Goal: Transaction & Acquisition: Book appointment/travel/reservation

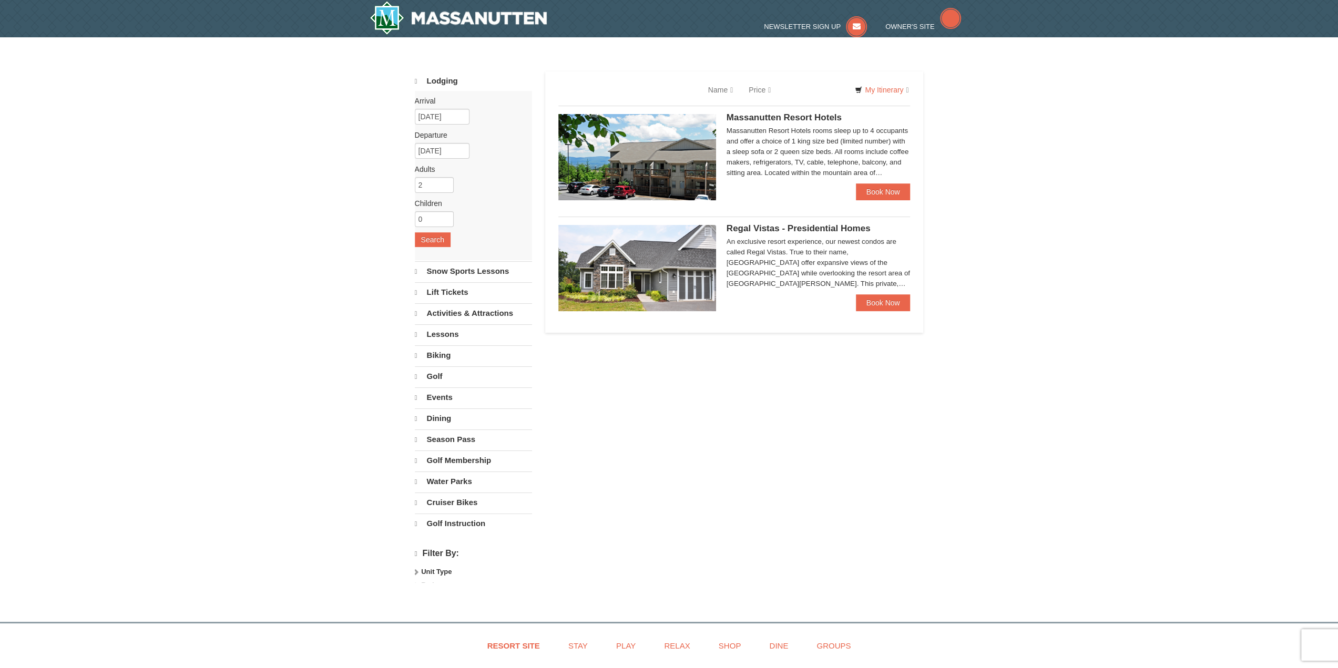
select select "10"
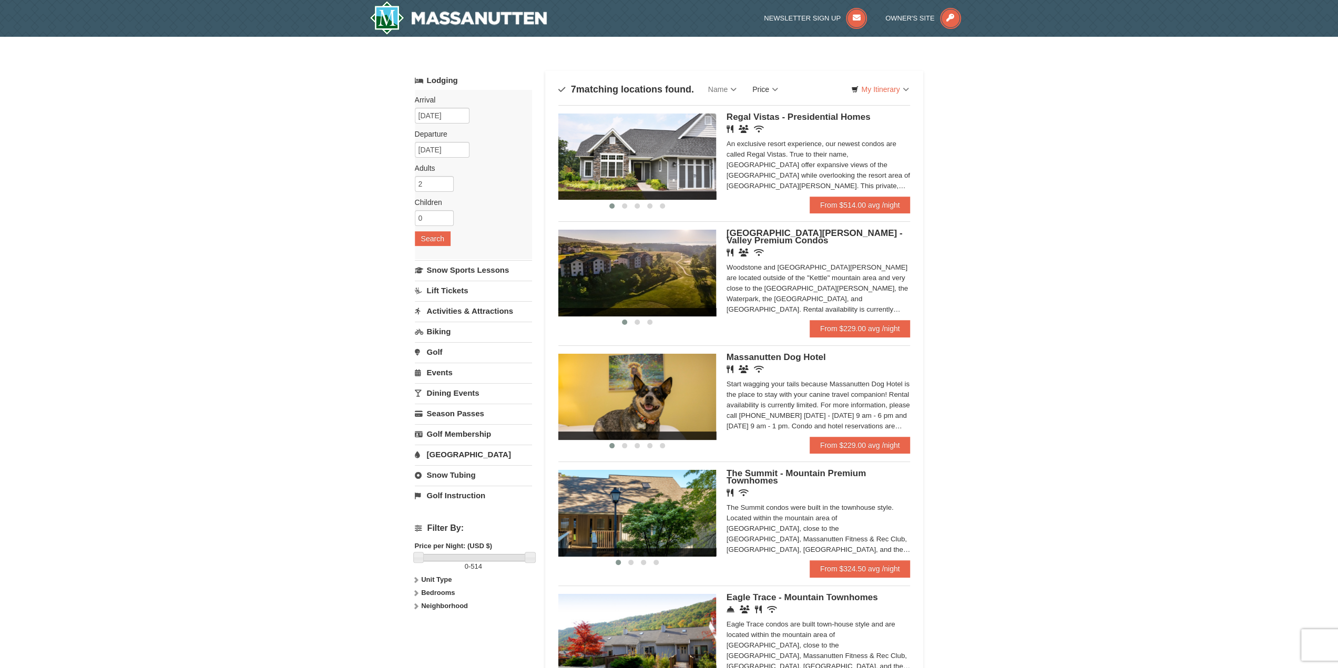
click at [762, 87] on link "Price" at bounding box center [765, 89] width 42 height 21
click at [766, 114] on link "Price (Low to High)" at bounding box center [787, 111] width 84 height 14
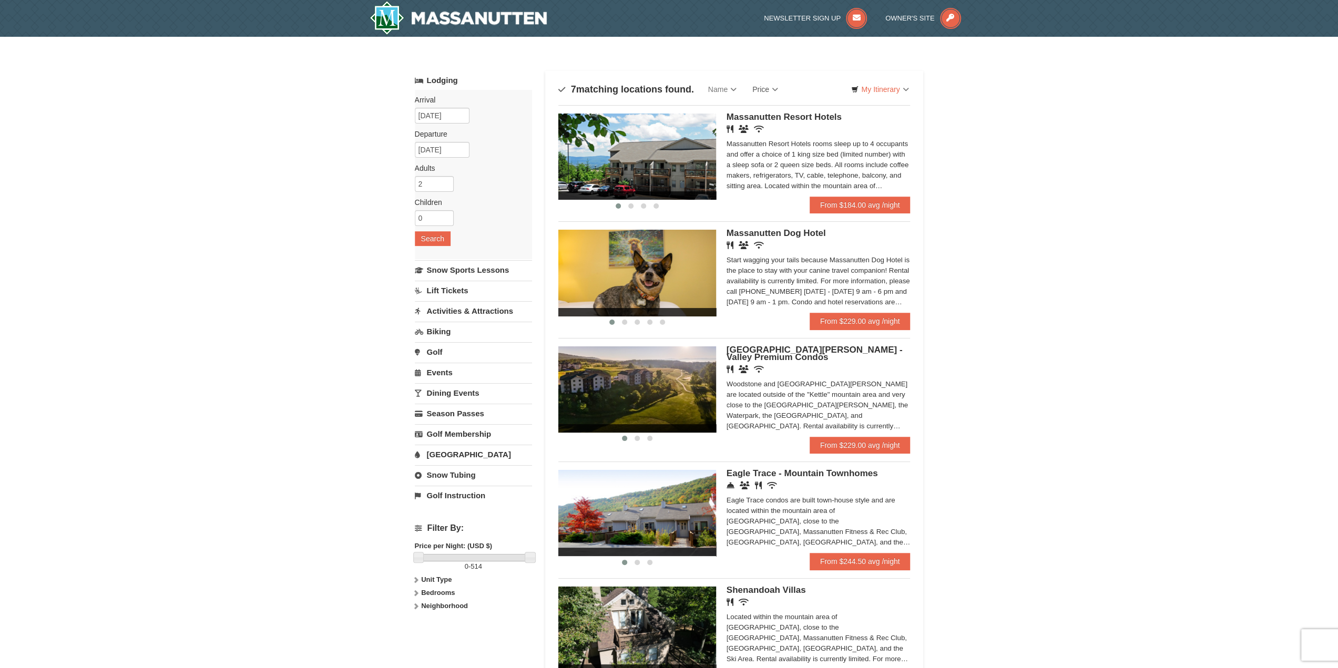
click at [766, 124] on div "Massanutten Resort Hotels Restaurant Banquet Facilities Wireless Internet (free…" at bounding box center [819, 155] width 184 height 83
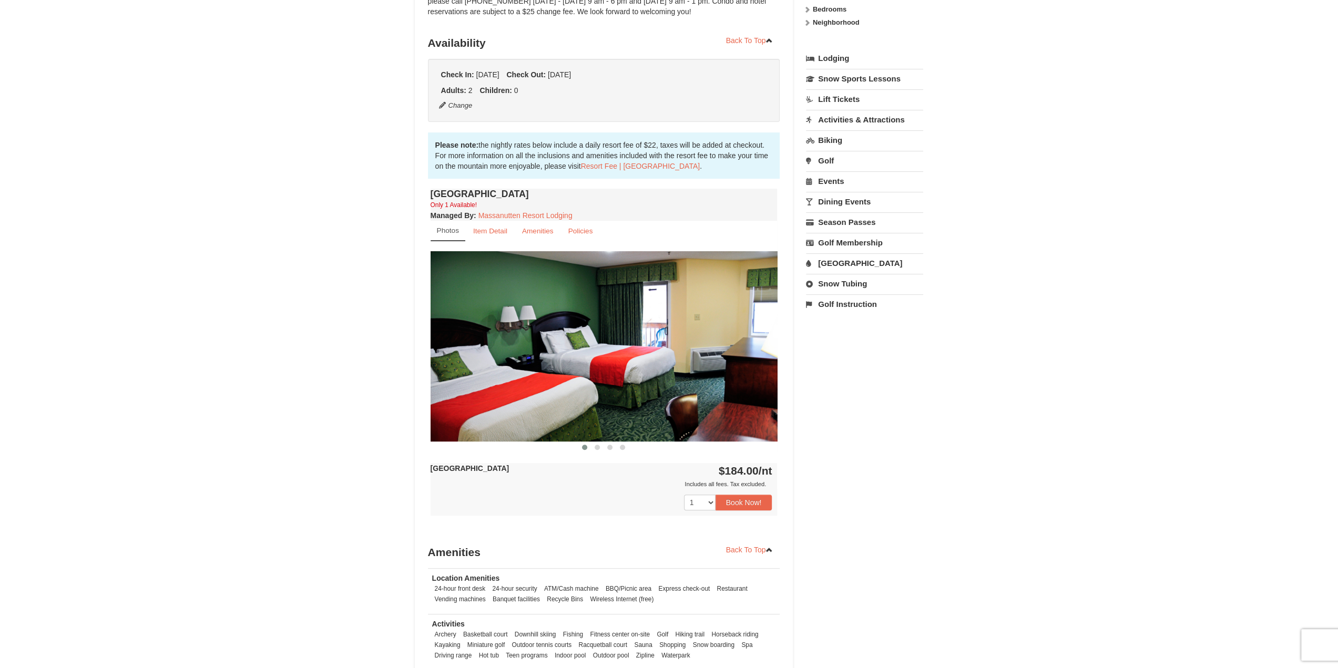
scroll to position [263, 0]
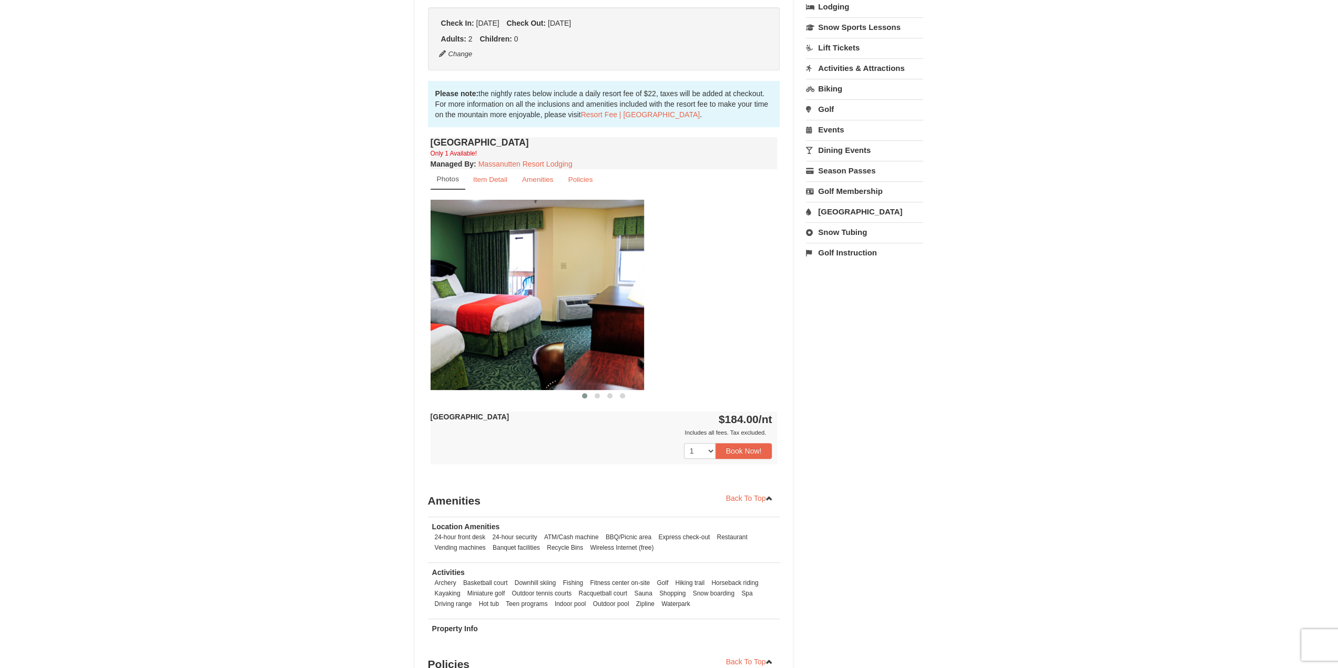
drag, startPoint x: 769, startPoint y: 285, endPoint x: 558, endPoint y: 275, distance: 211.1
click at [558, 275] on img at bounding box center [470, 295] width 347 height 190
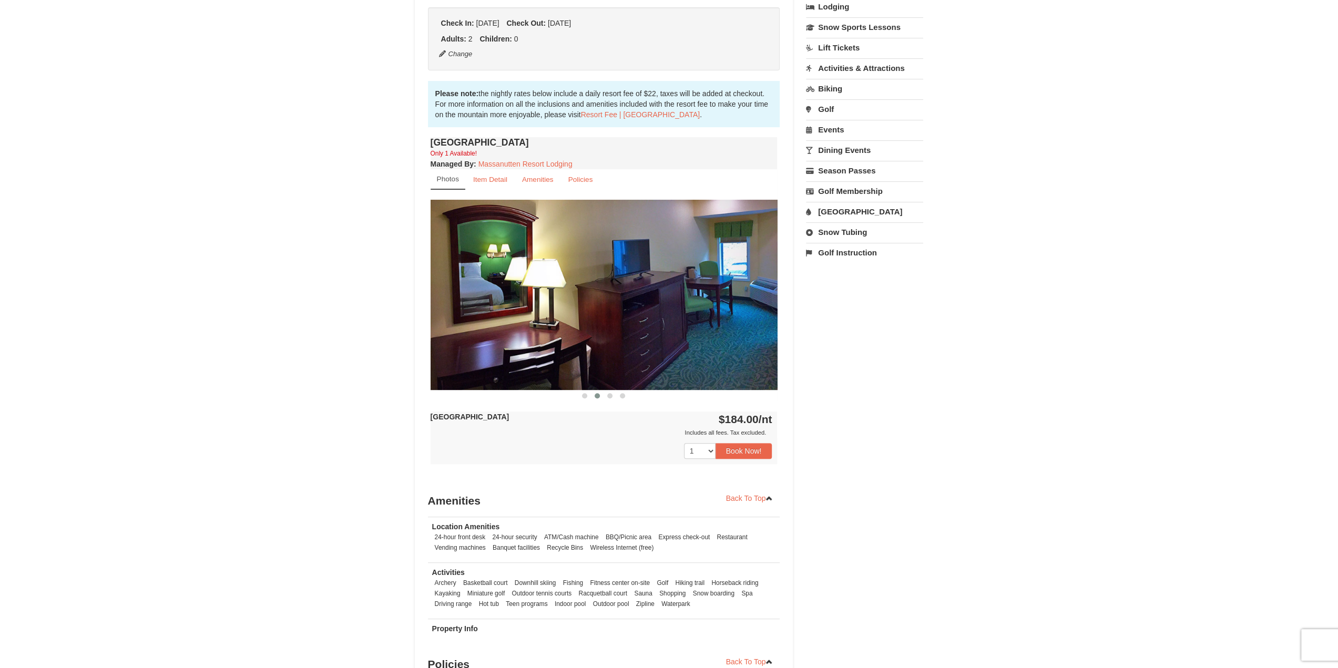
drag, startPoint x: 707, startPoint y: 299, endPoint x: 496, endPoint y: 286, distance: 211.2
click at [496, 287] on img at bounding box center [604, 295] width 347 height 190
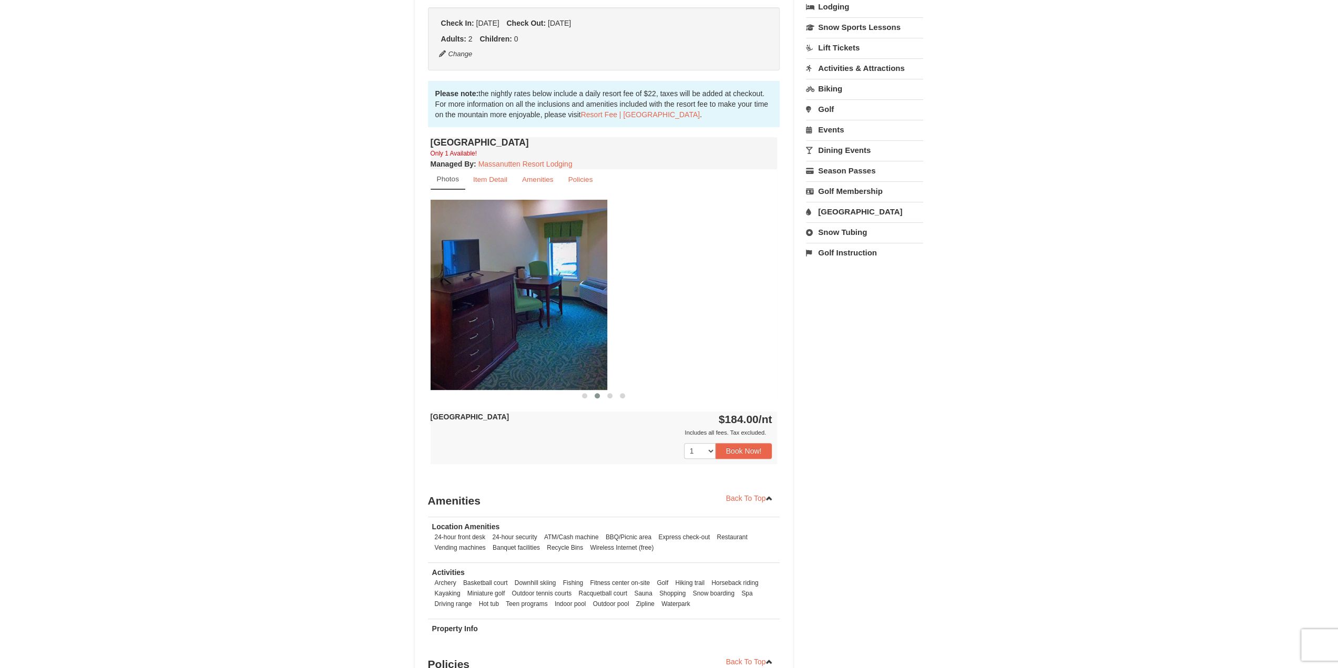
drag, startPoint x: 718, startPoint y: 296, endPoint x: 541, endPoint y: 303, distance: 177.3
click at [541, 303] on img at bounding box center [433, 295] width 347 height 190
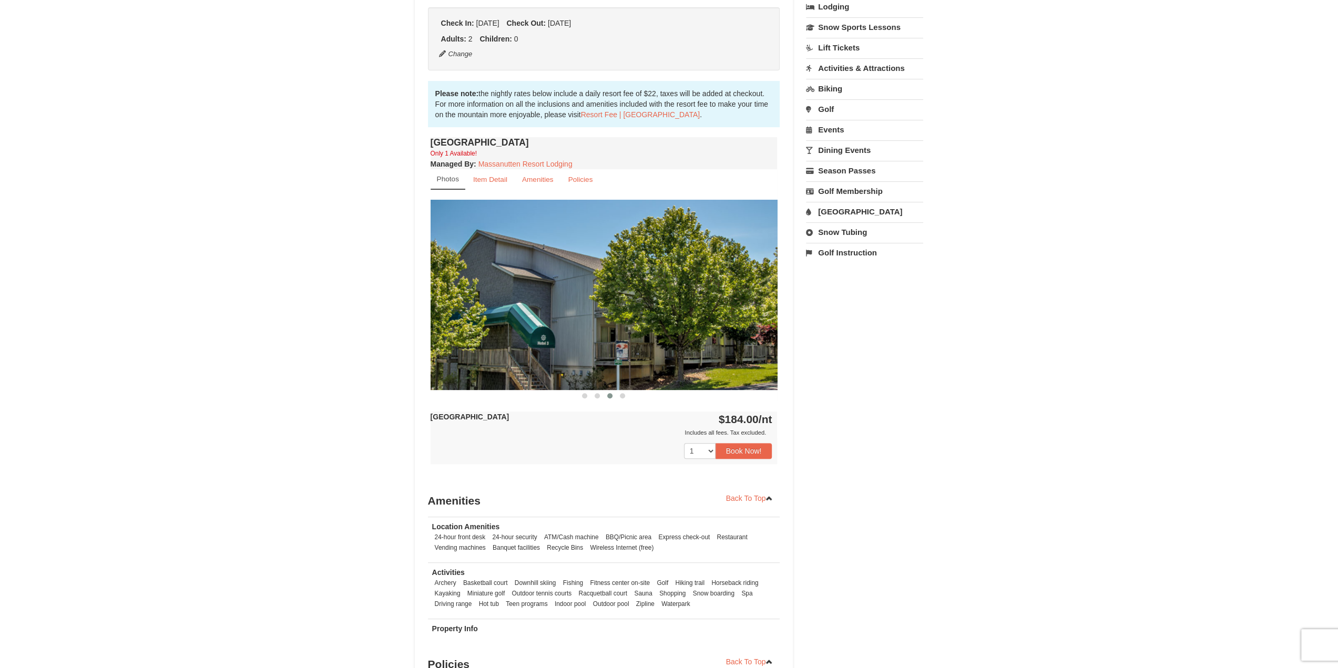
drag, startPoint x: 719, startPoint y: 294, endPoint x: 414, endPoint y: 298, distance: 304.9
click at [494, 302] on img at bounding box center [604, 295] width 347 height 190
drag, startPoint x: 725, startPoint y: 297, endPoint x: 354, endPoint y: 311, distance: 371.4
click at [416, 314] on div "Book from $184.00! 1822 Resort Drive, Massanutten, VA Availability Amenities Po…" at bounding box center [604, 263] width 379 height 846
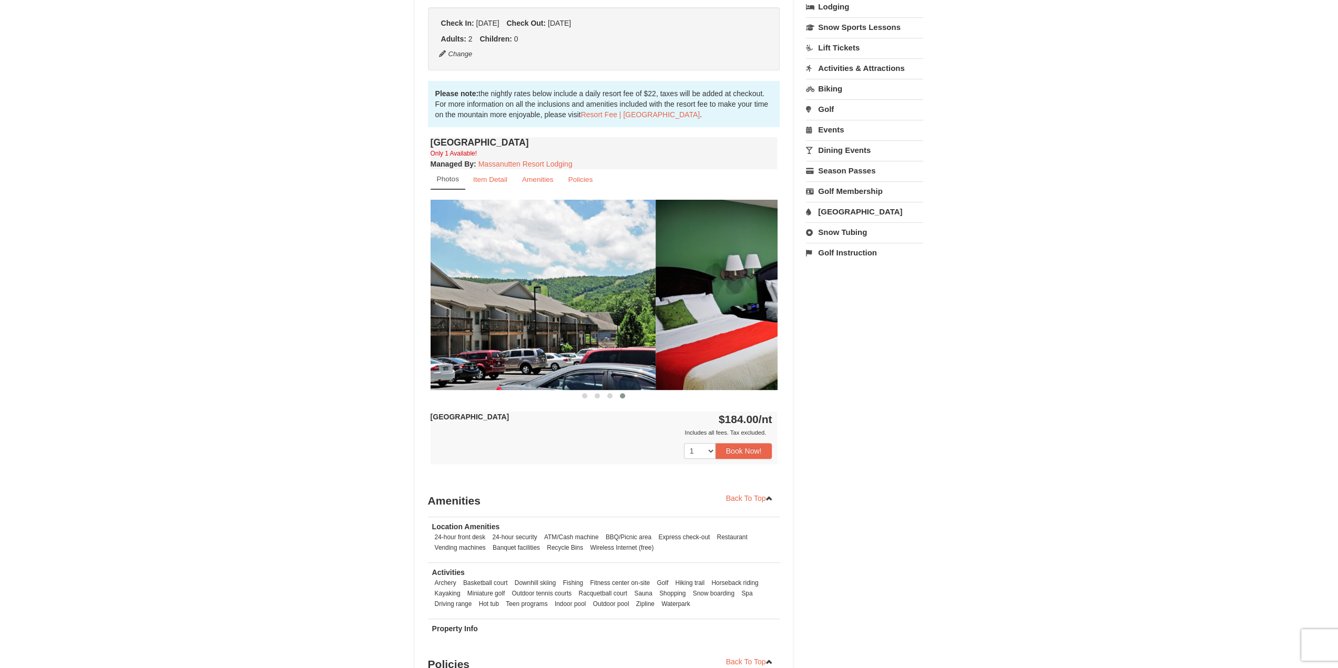
drag, startPoint x: 713, startPoint y: 287, endPoint x: 351, endPoint y: 298, distance: 362.4
click at [427, 305] on div "Book from $184.00! 1822 Resort Drive, Massanutten, VA Availability Amenities Po…" at bounding box center [604, 263] width 379 height 846
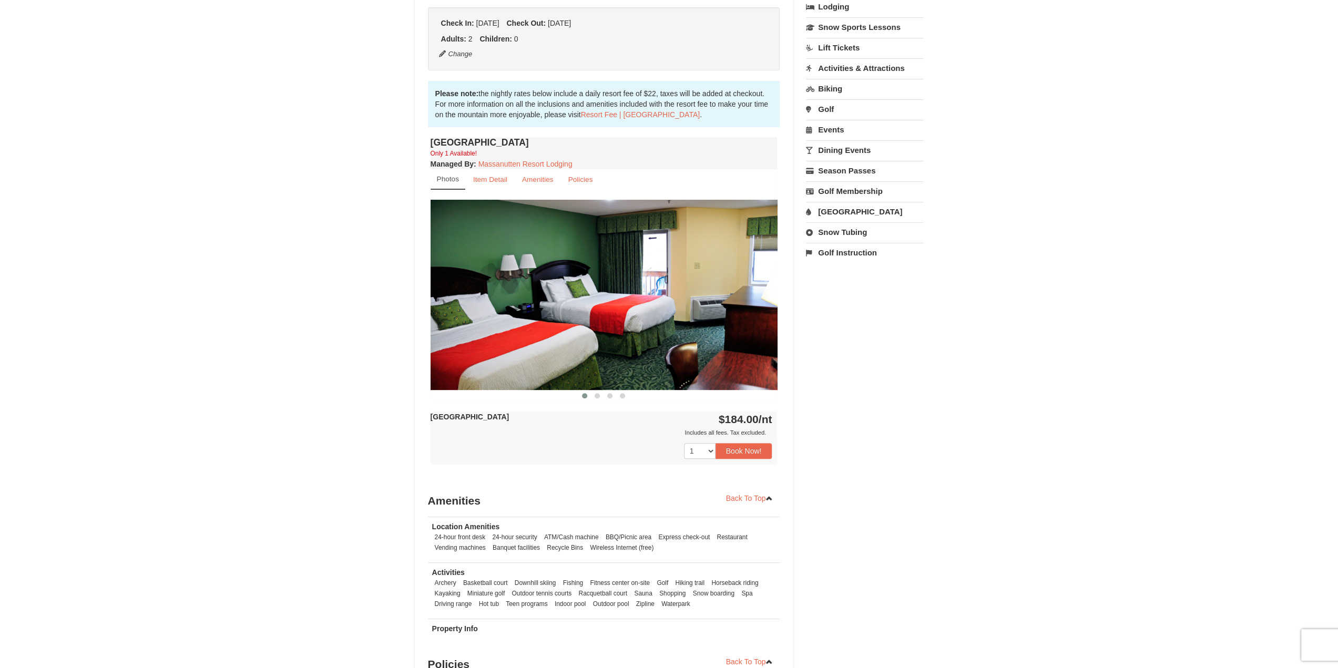
drag, startPoint x: 425, startPoint y: 305, endPoint x: 366, endPoint y: 301, distance: 59.6
click at [407, 305] on div "× <<Back to results Massanutten Resort Hotels Book from $184.00! 1822 Resort Dr…" at bounding box center [669, 241] width 530 height 914
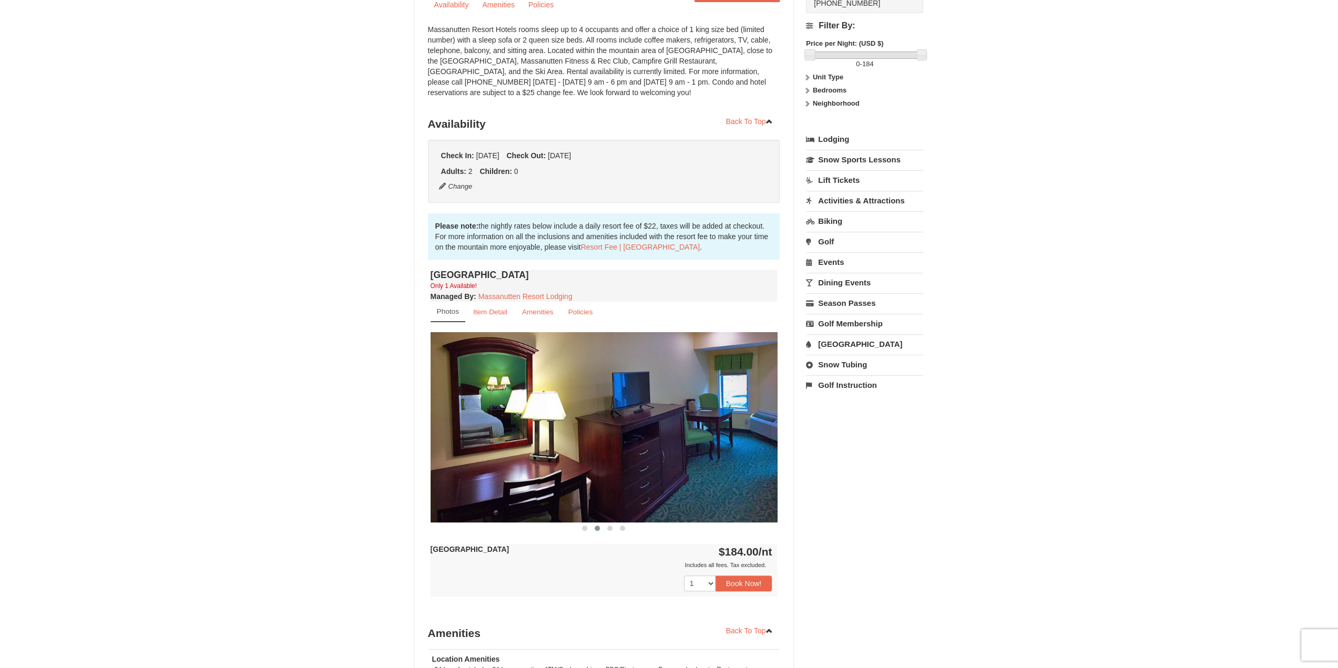
scroll to position [0, 0]
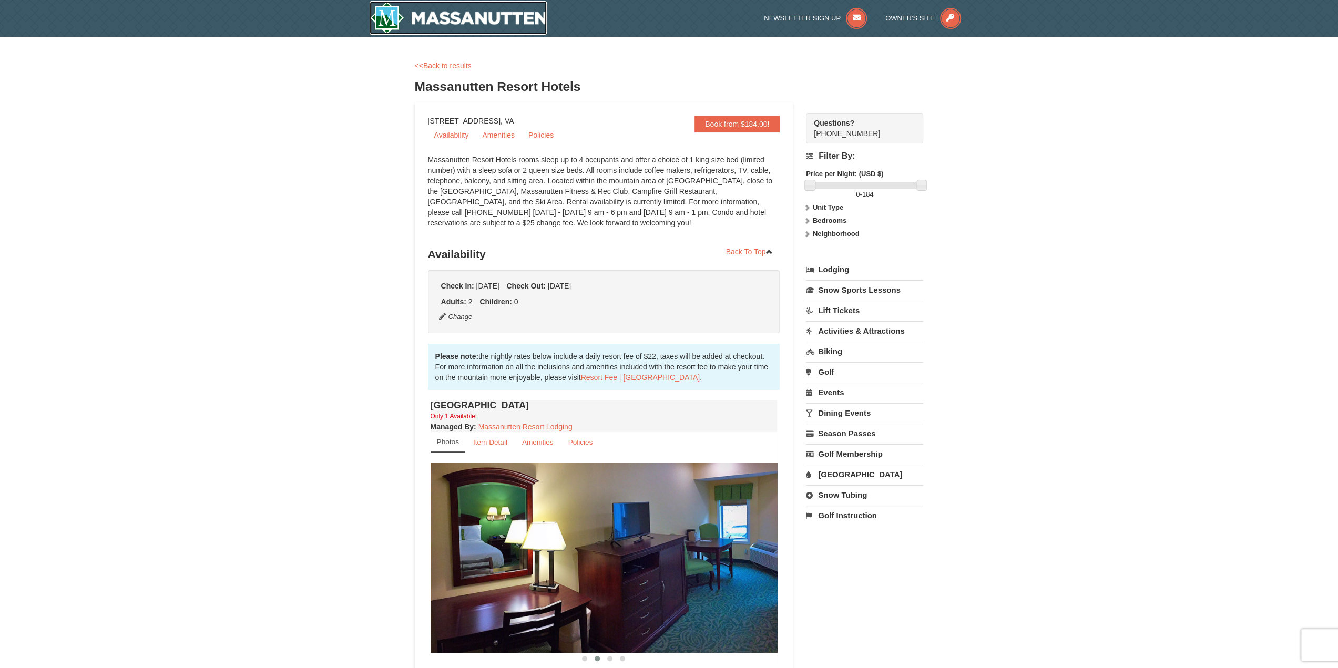
click at [483, 17] on img at bounding box center [459, 18] width 178 height 34
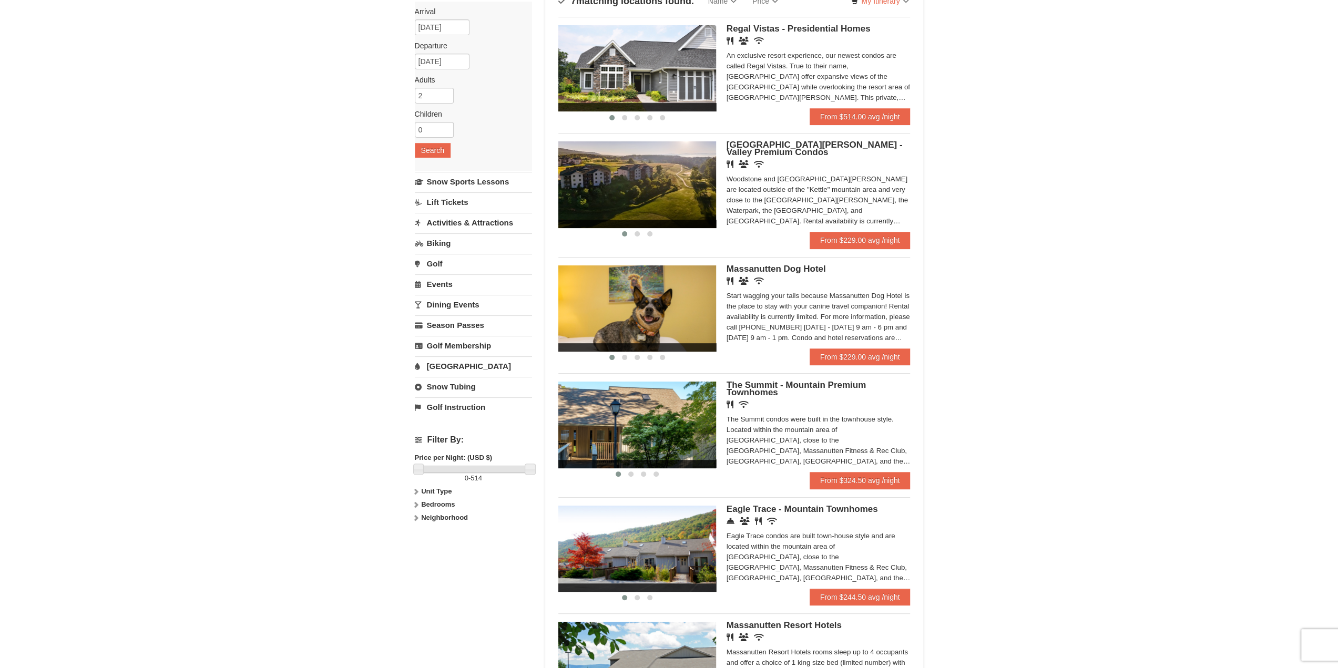
scroll to position [87, 0]
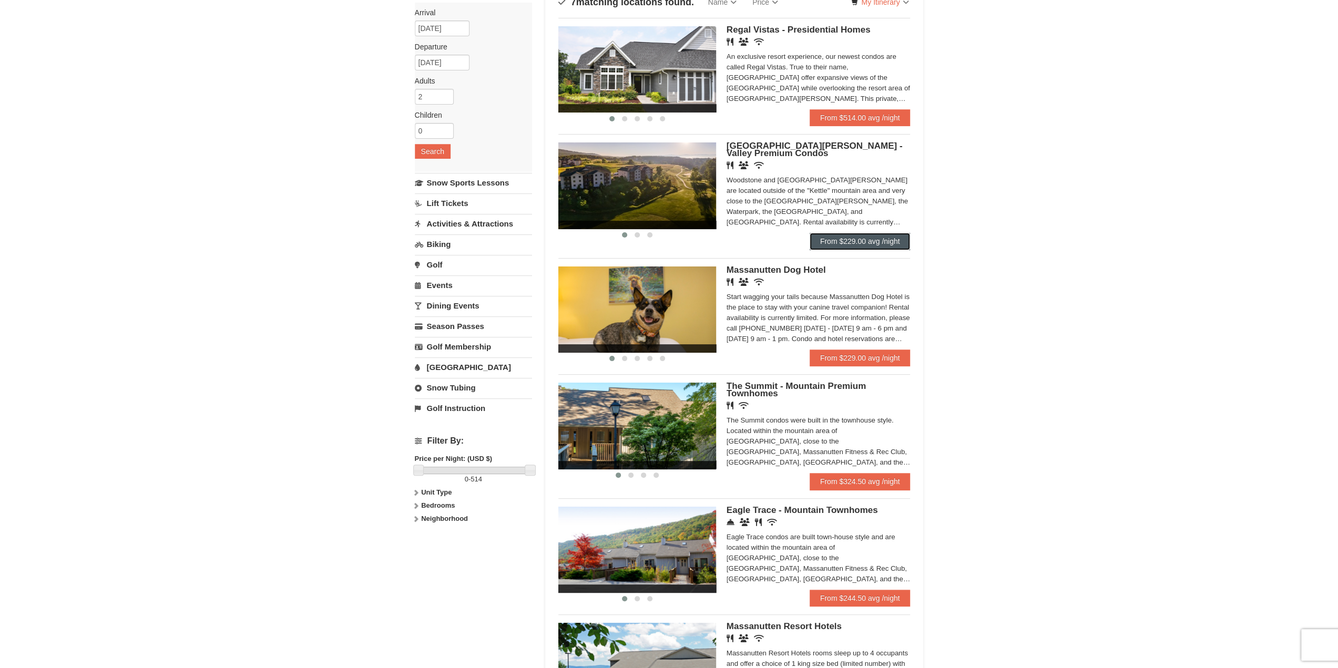
click at [892, 242] on link "From $229.00 avg /night" at bounding box center [860, 241] width 101 height 17
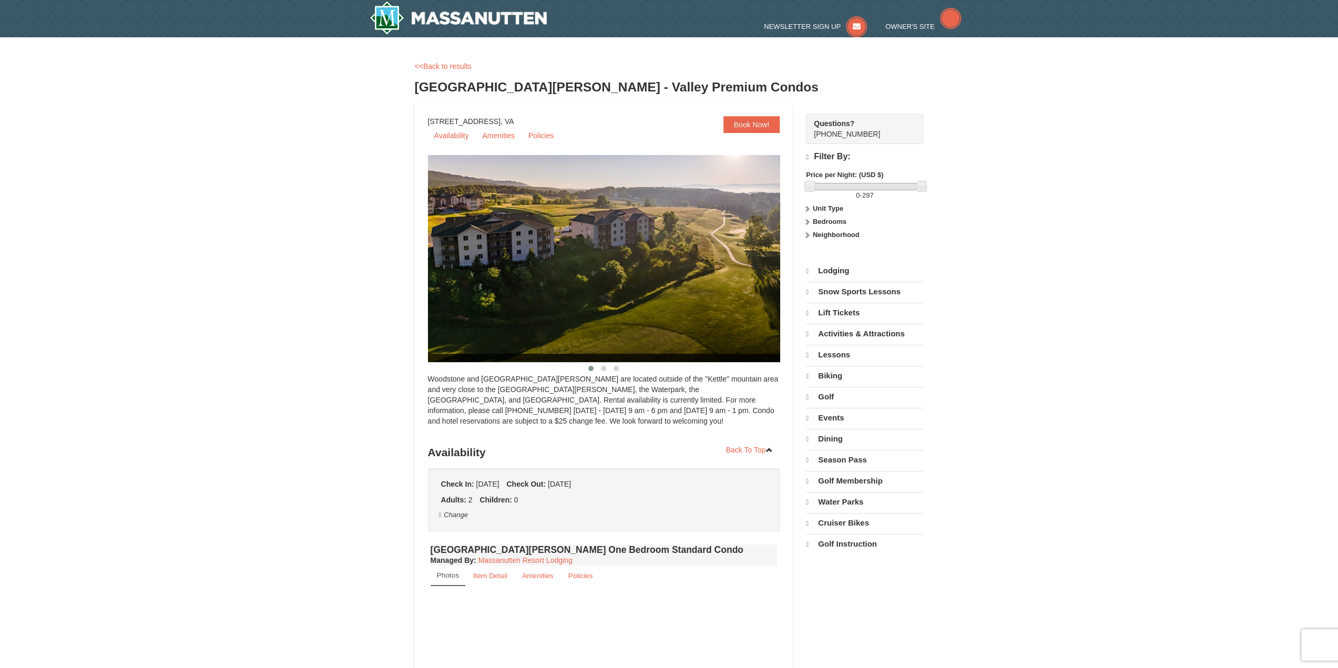
select select "10"
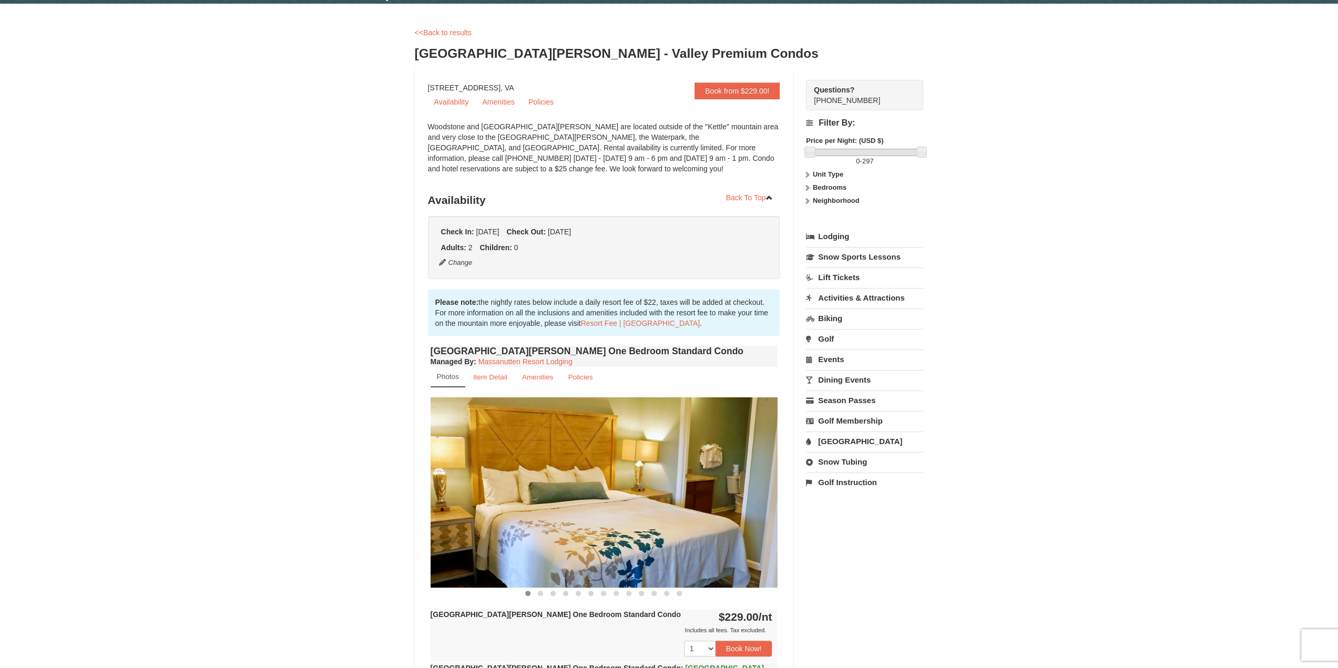
scroll to position [175, 0]
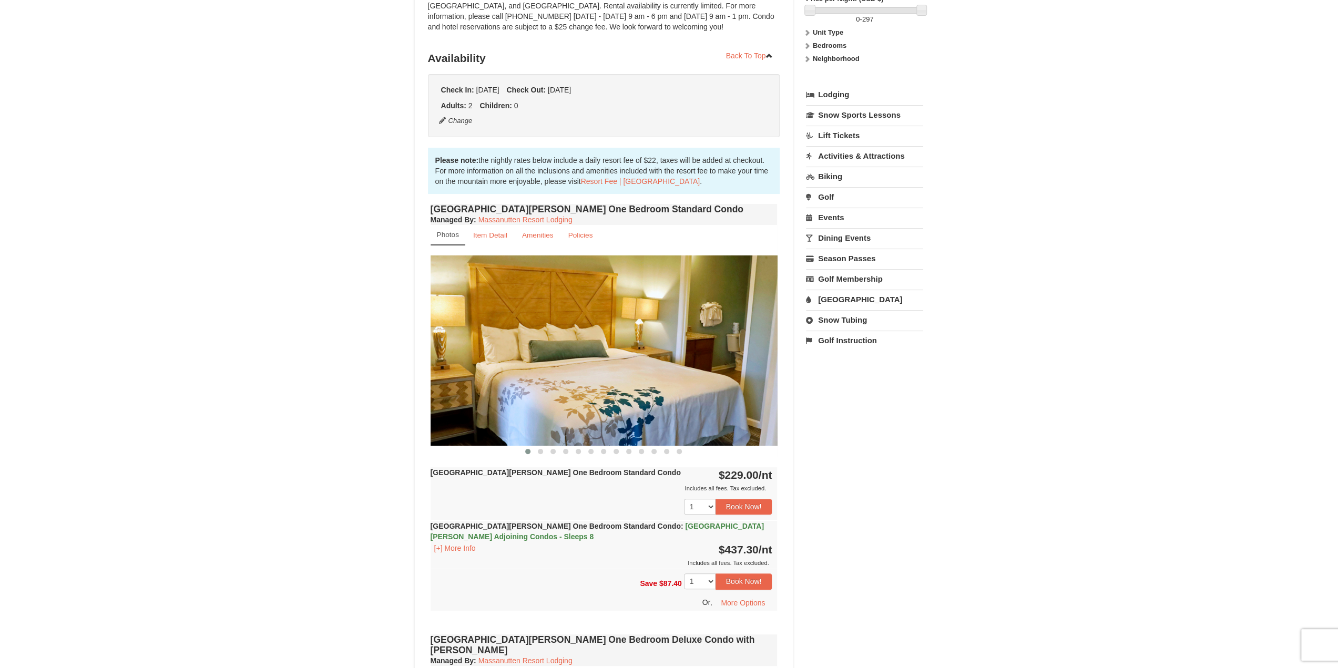
drag, startPoint x: 706, startPoint y: 341, endPoint x: 555, endPoint y: 327, distance: 152.0
click at [559, 328] on img at bounding box center [604, 350] width 347 height 190
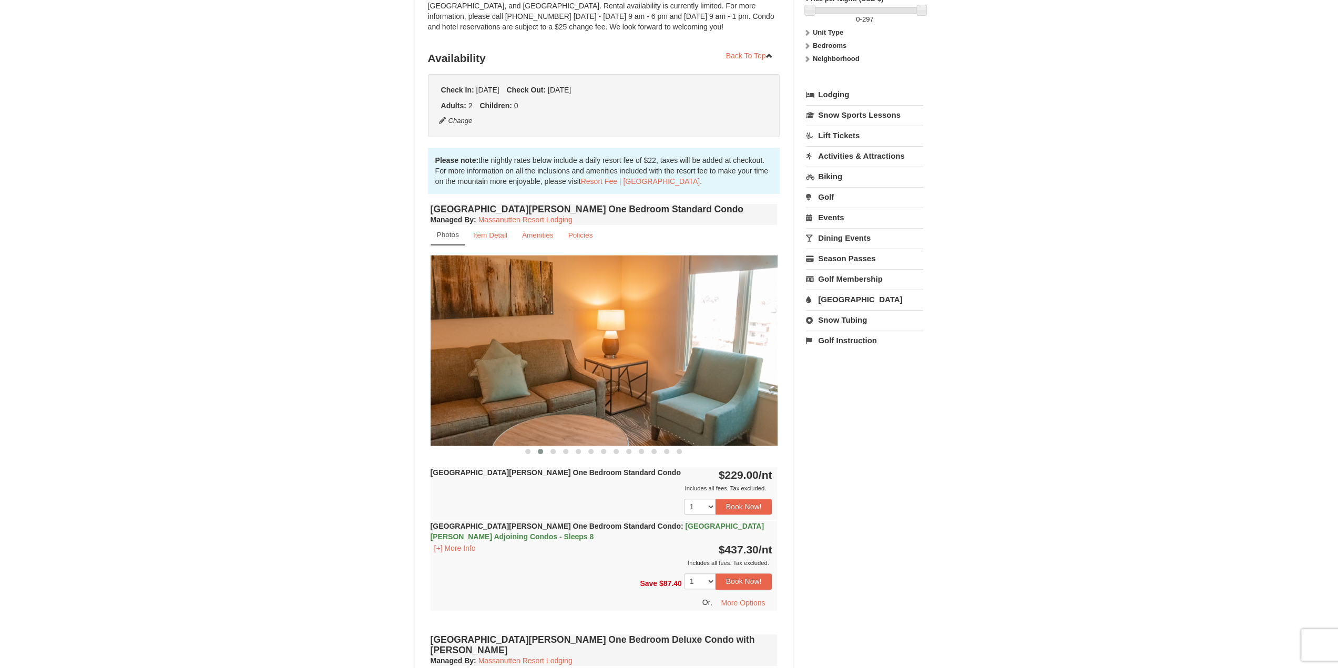
drag, startPoint x: 696, startPoint y: 340, endPoint x: 564, endPoint y: 330, distance: 132.4
click at [601, 339] on img at bounding box center [604, 350] width 347 height 190
drag, startPoint x: 763, startPoint y: 364, endPoint x: 553, endPoint y: 371, distance: 210.4
click at [555, 371] on img at bounding box center [604, 350] width 347 height 190
drag, startPoint x: 642, startPoint y: 353, endPoint x: 488, endPoint y: 353, distance: 154.6
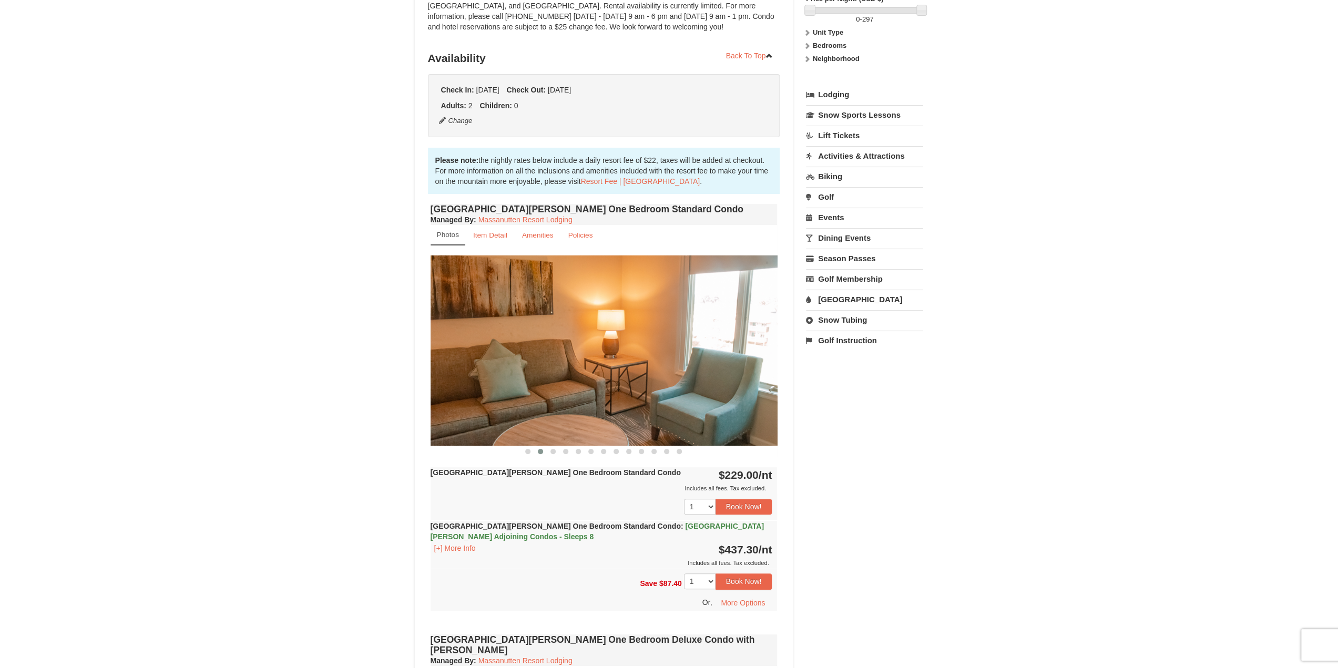
click at [490, 356] on img at bounding box center [604, 350] width 347 height 190
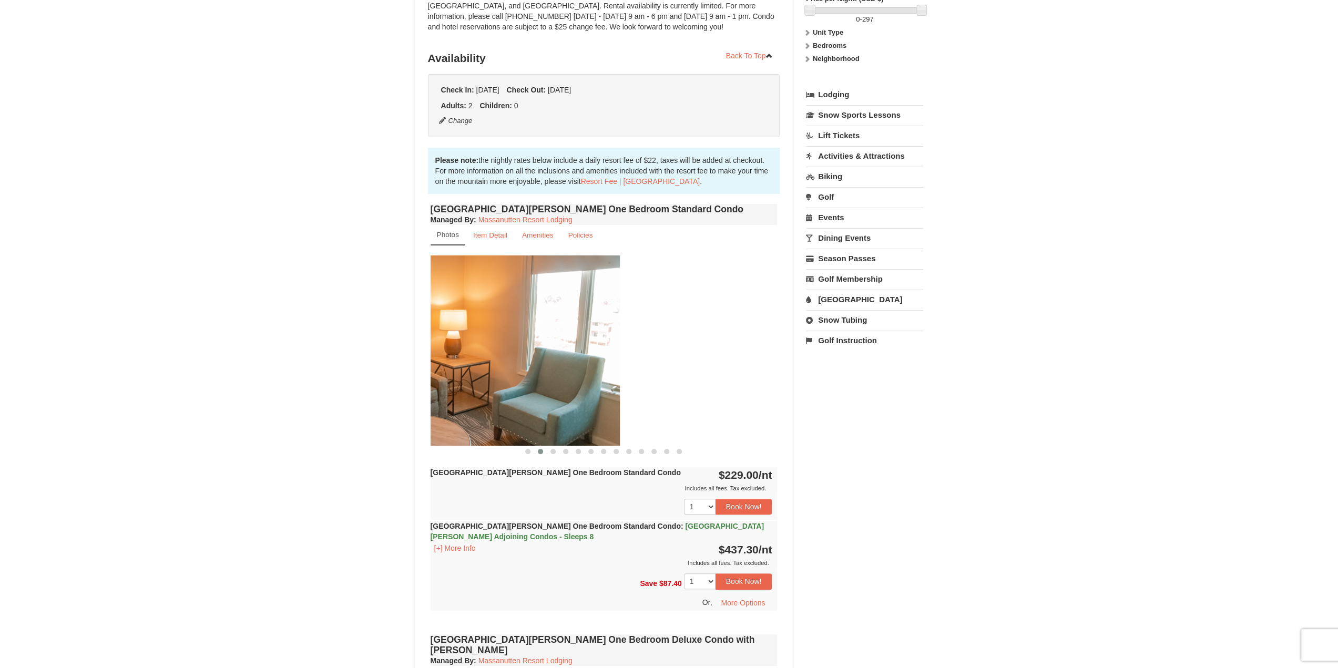
drag, startPoint x: 710, startPoint y: 335, endPoint x: 393, endPoint y: 299, distance: 319.6
click at [530, 334] on img at bounding box center [446, 350] width 347 height 190
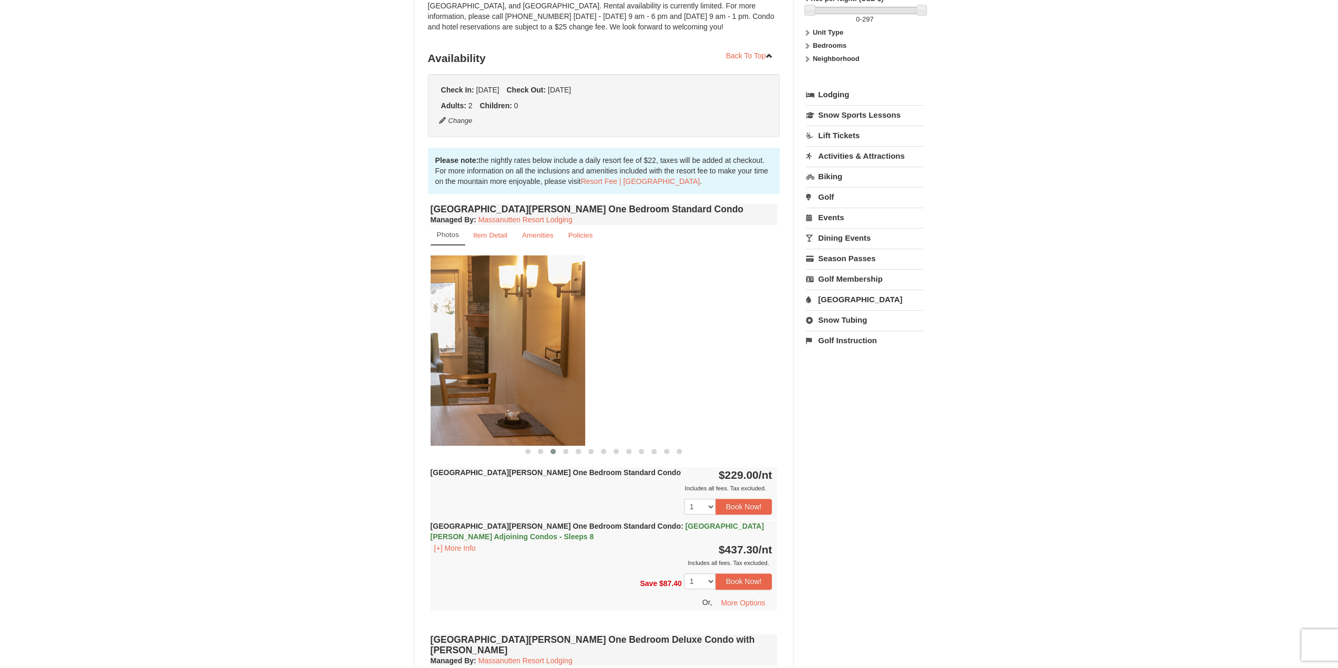
drag, startPoint x: 703, startPoint y: 339, endPoint x: 395, endPoint y: 337, distance: 308.1
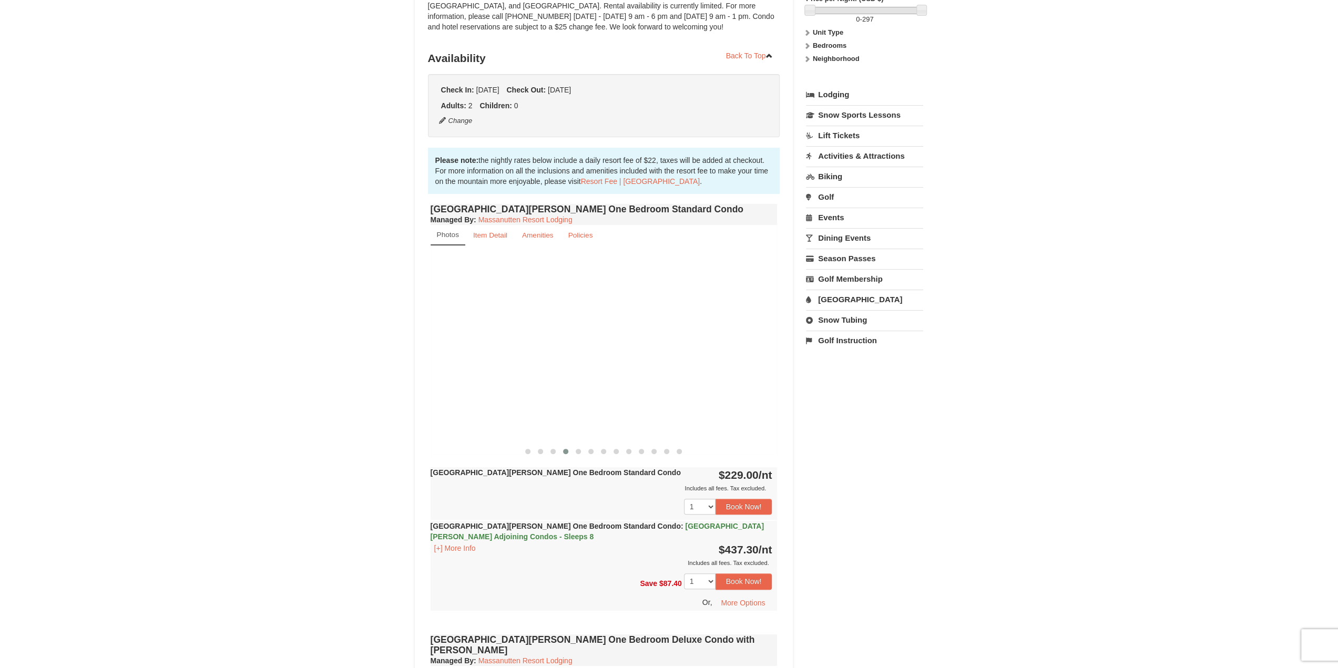
drag, startPoint x: 700, startPoint y: 356, endPoint x: 292, endPoint y: 362, distance: 408.5
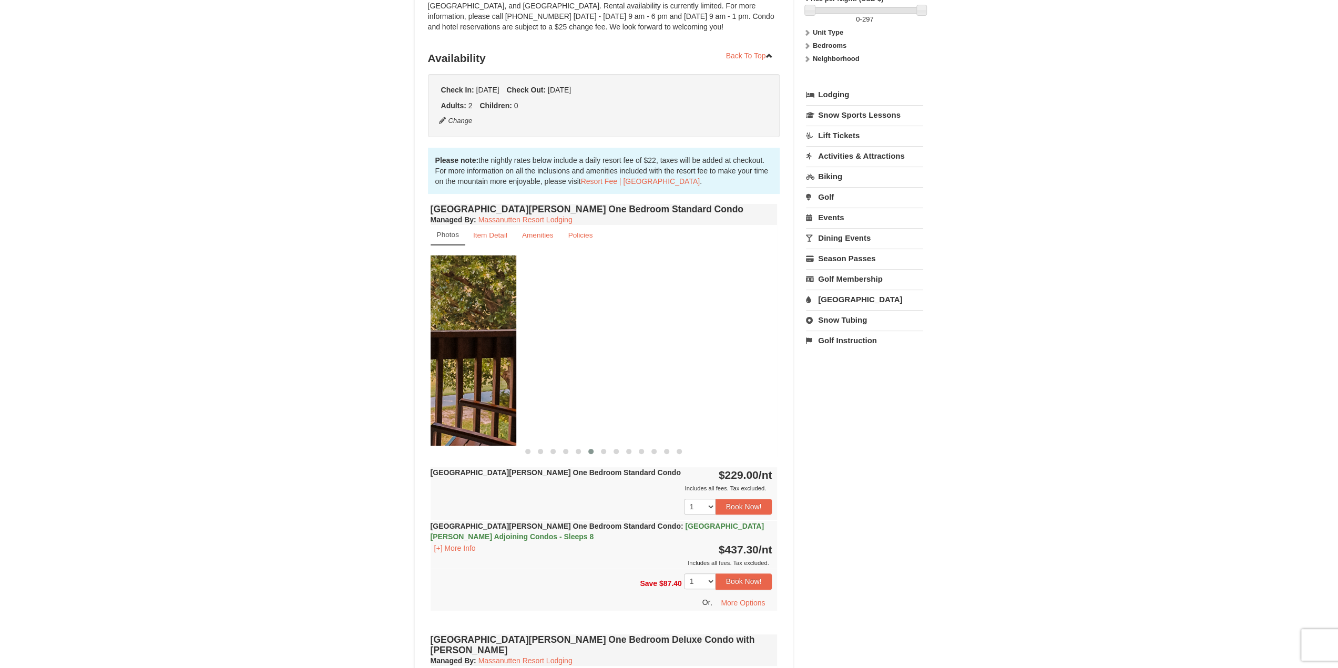
drag, startPoint x: 738, startPoint y: 374, endPoint x: 474, endPoint y: 387, distance: 264.3
click at [476, 390] on img at bounding box center [342, 350] width 347 height 190
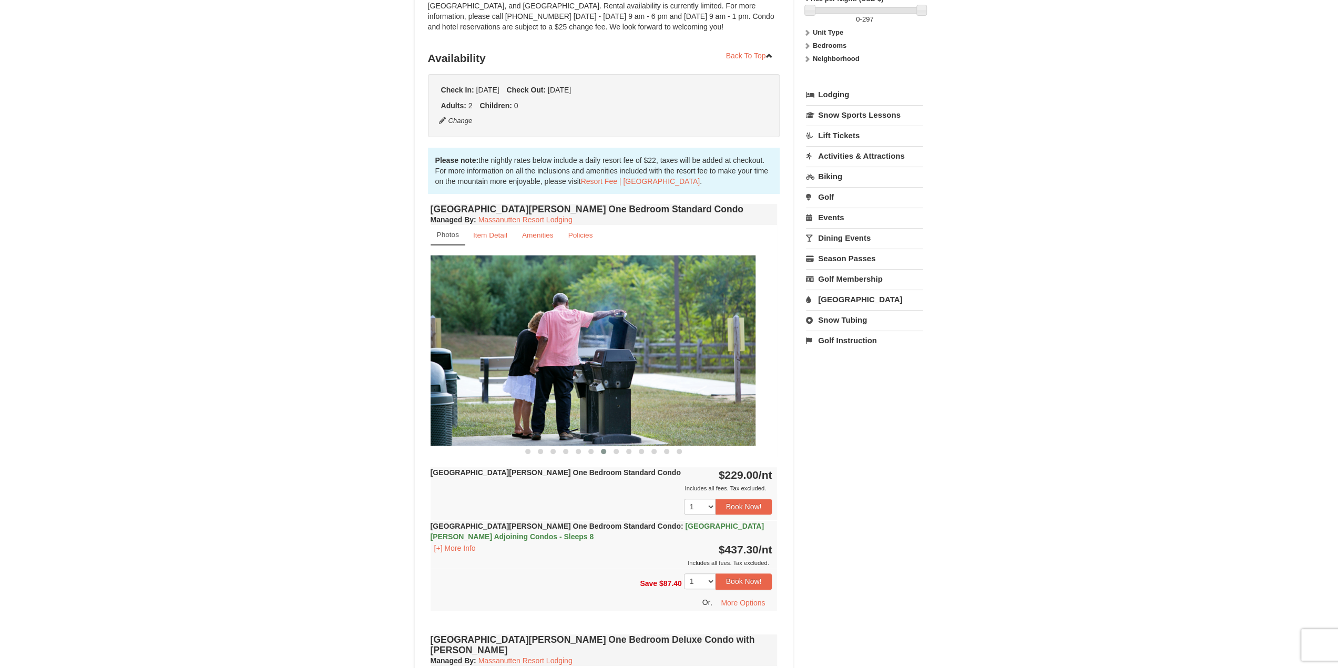
drag, startPoint x: 729, startPoint y: 370, endPoint x: 513, endPoint y: 344, distance: 217.1
click at [524, 349] on img at bounding box center [581, 350] width 347 height 190
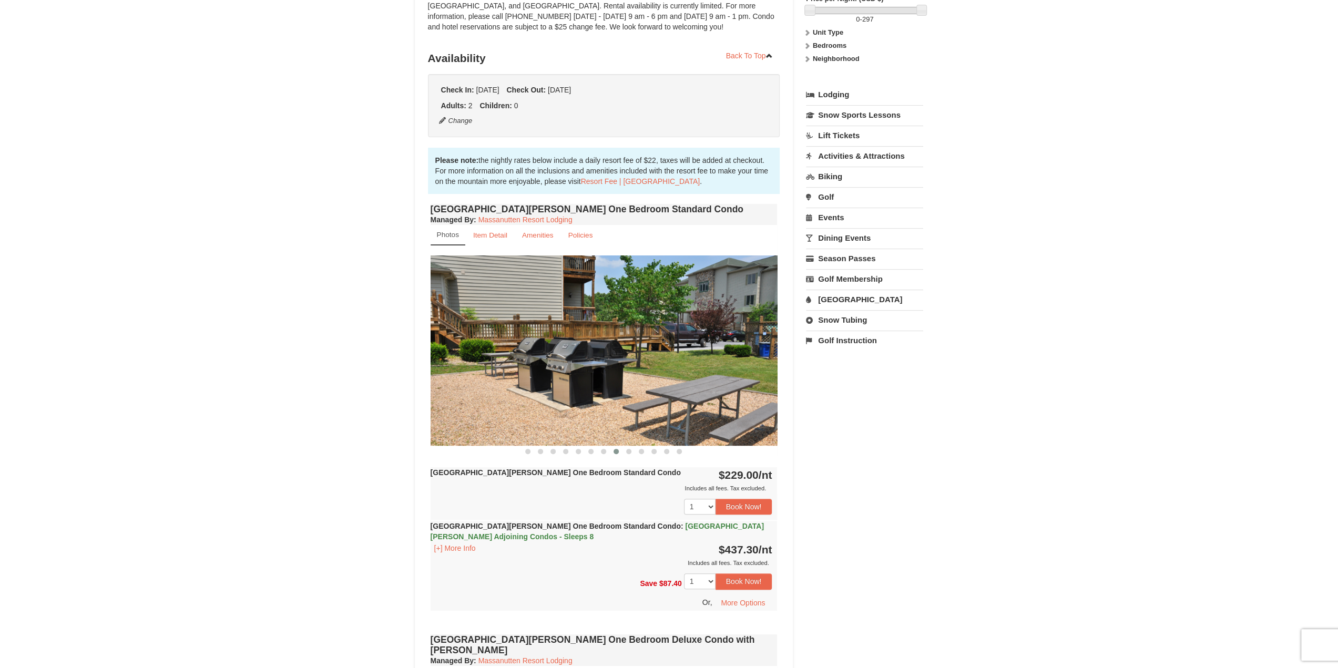
drag, startPoint x: 658, startPoint y: 350, endPoint x: 516, endPoint y: 353, distance: 142.0
click at [476, 350] on img at bounding box center [604, 350] width 347 height 190
drag, startPoint x: 698, startPoint y: 375, endPoint x: 462, endPoint y: 370, distance: 236.1
click at [463, 370] on img at bounding box center [604, 350] width 347 height 190
drag, startPoint x: 668, startPoint y: 359, endPoint x: 443, endPoint y: 347, distance: 225.3
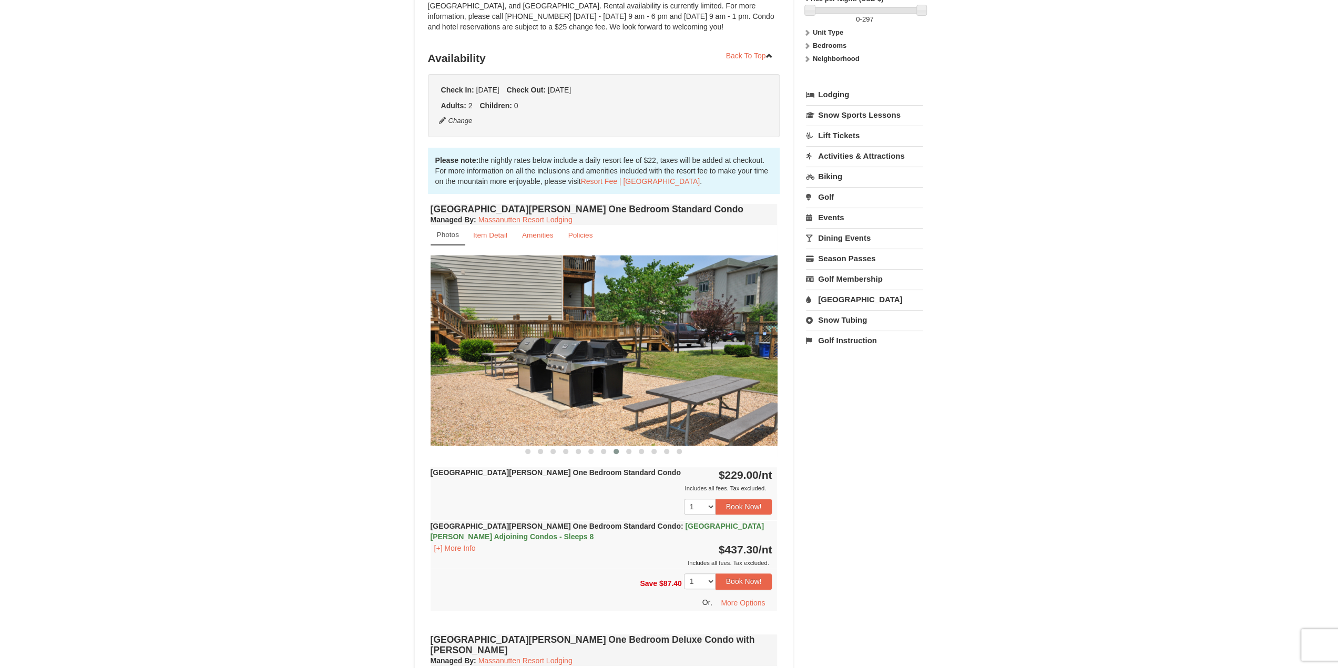
click at [452, 350] on img at bounding box center [604, 350] width 347 height 190
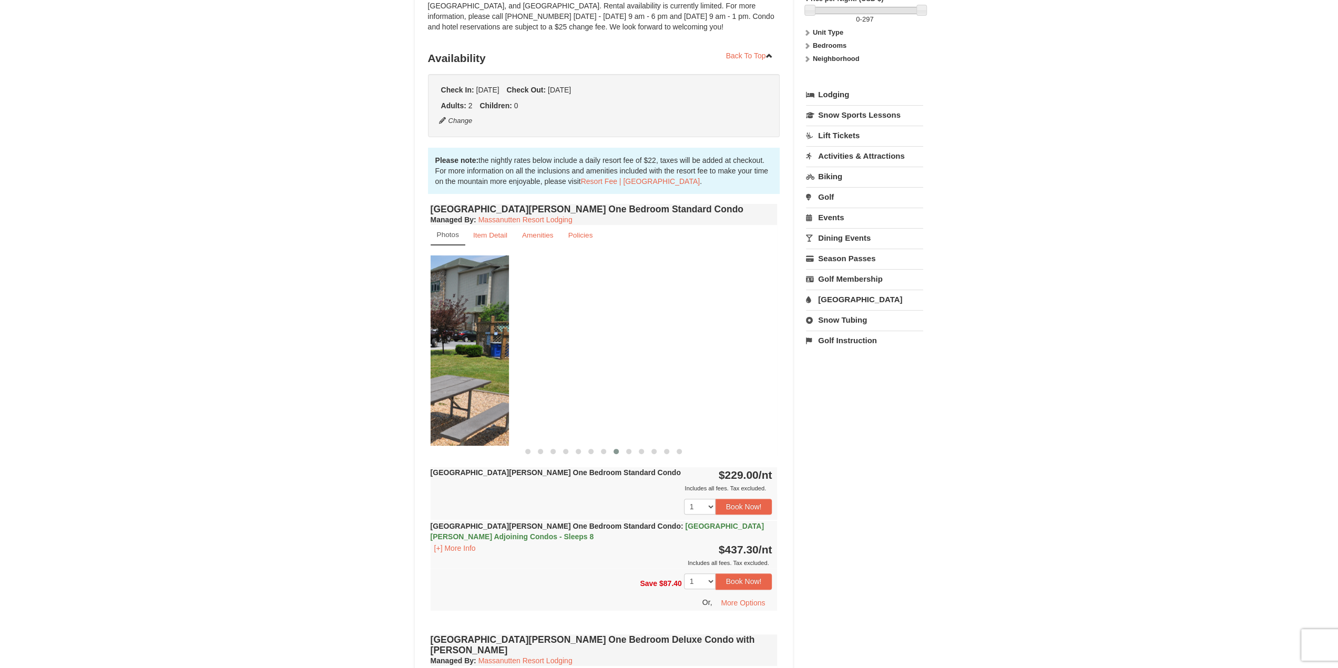
drag, startPoint x: 705, startPoint y: 316, endPoint x: 394, endPoint y: 318, distance: 310.7
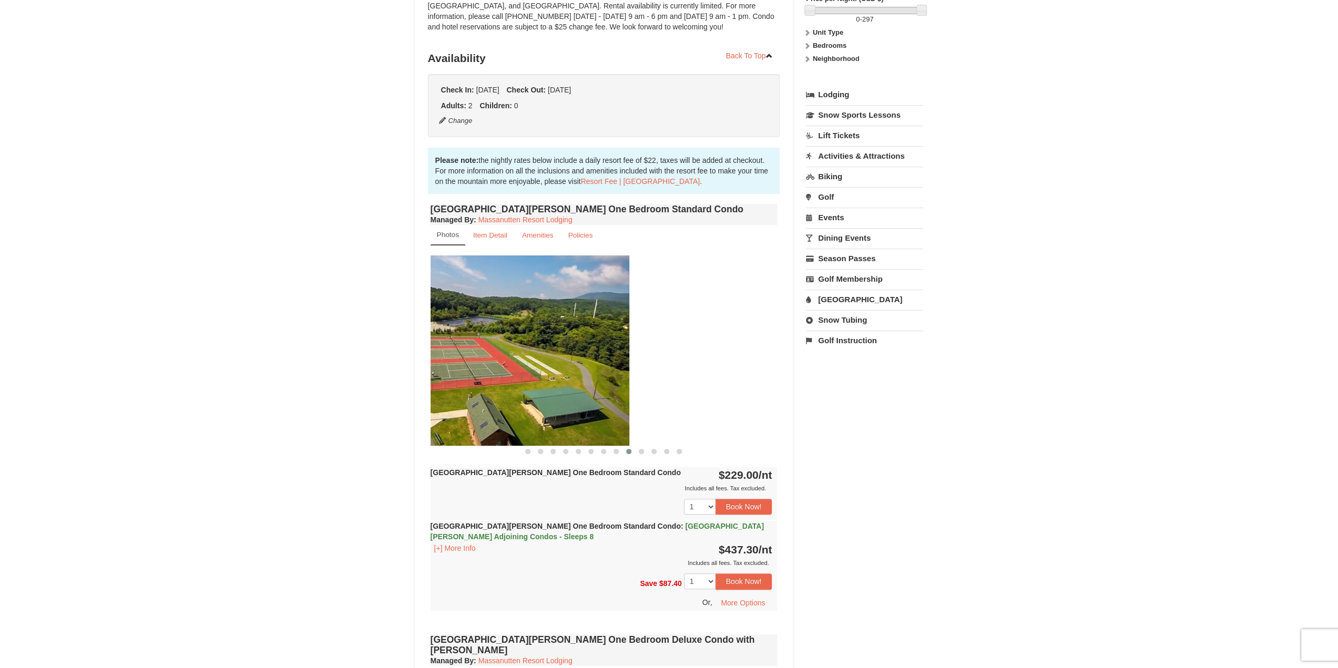
drag, startPoint x: 689, startPoint y: 341, endPoint x: 415, endPoint y: 342, distance: 273.4
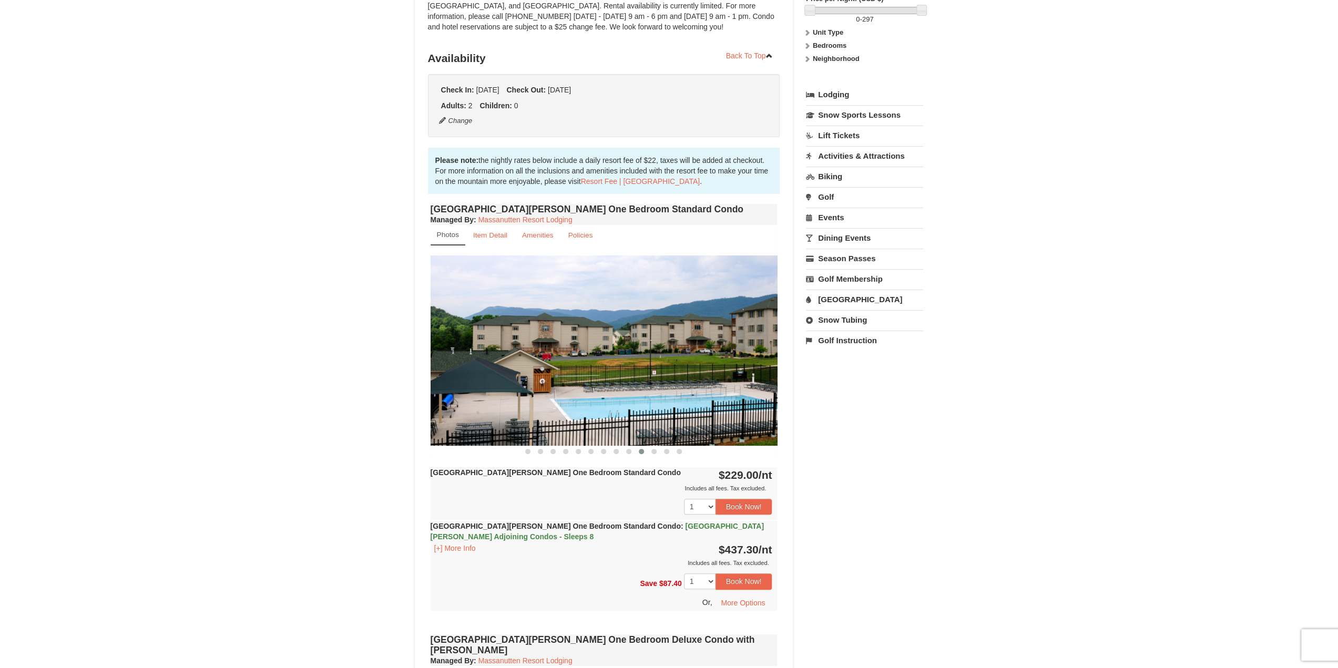
drag, startPoint x: 715, startPoint y: 343, endPoint x: 428, endPoint y: 347, distance: 287.1
click at [428, 347] on div "Woodstone Meadows One Bedroom Standard Condo Managed By : Massanutten Resort Lo…" at bounding box center [604, 416] width 352 height 430
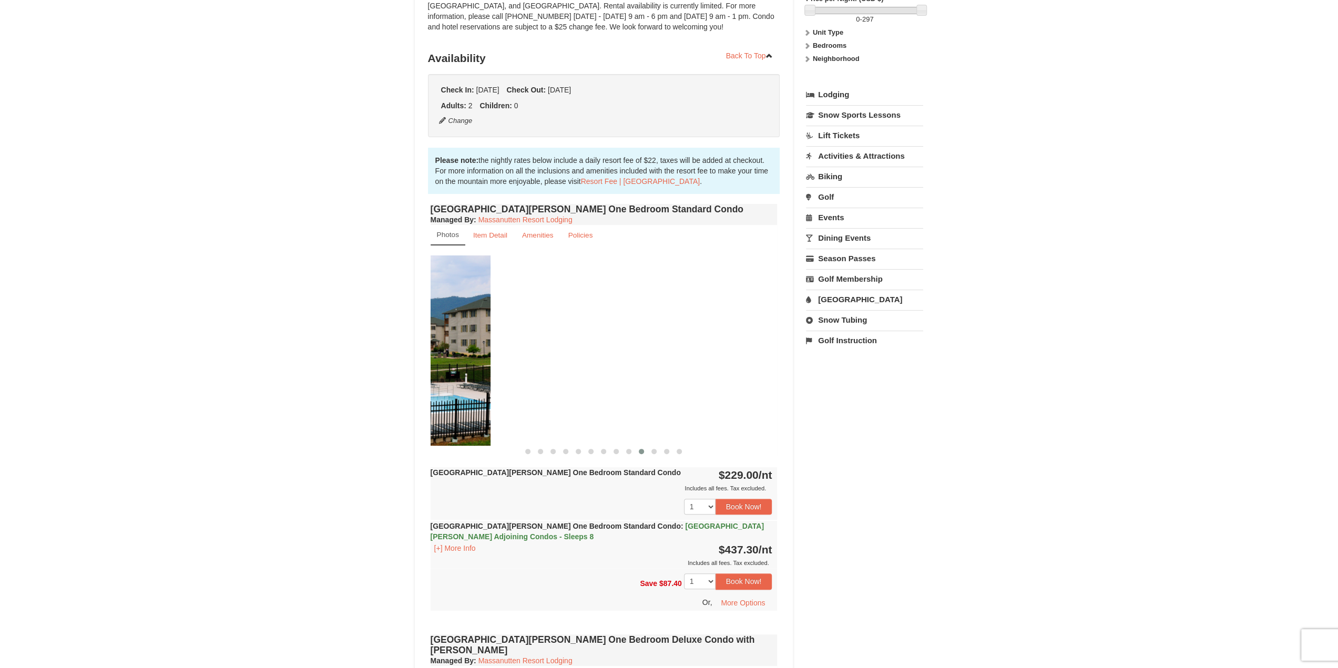
drag, startPoint x: 708, startPoint y: 352, endPoint x: 415, endPoint y: 340, distance: 292.5
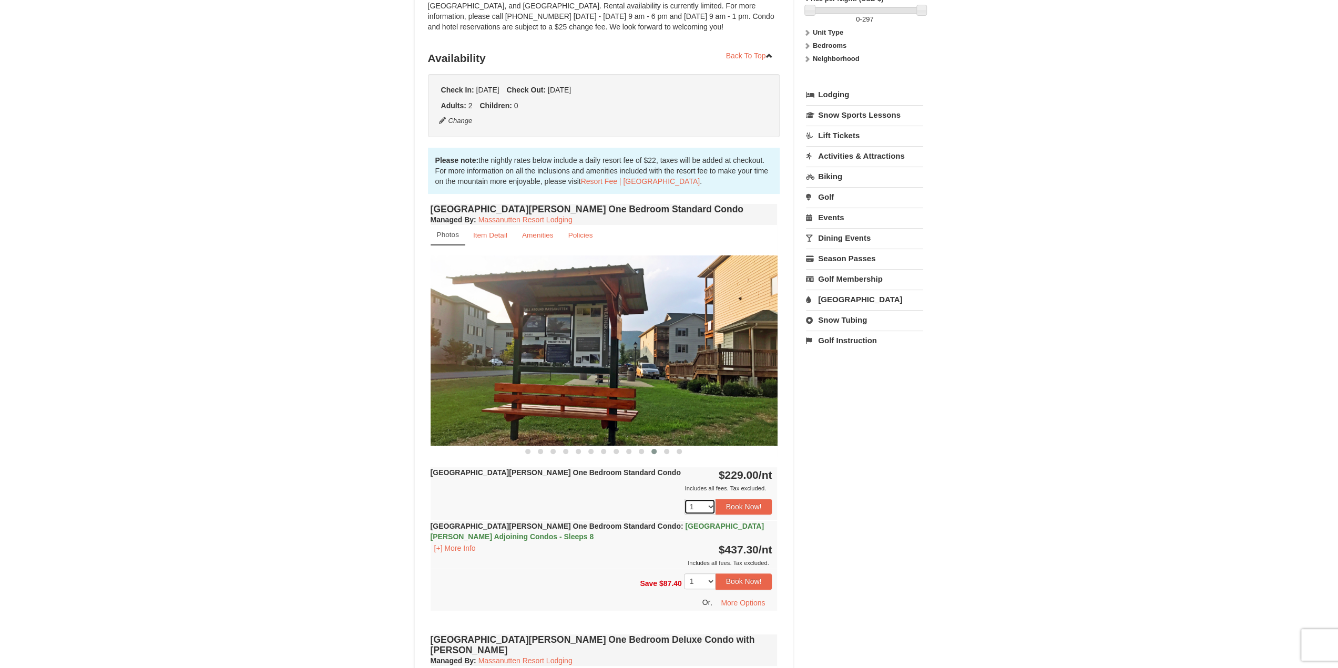
click at [701, 502] on select "1 2 3 4 5 6 7 8 9 10 11 12 13 14 15 16 17 18" at bounding box center [700, 507] width 32 height 16
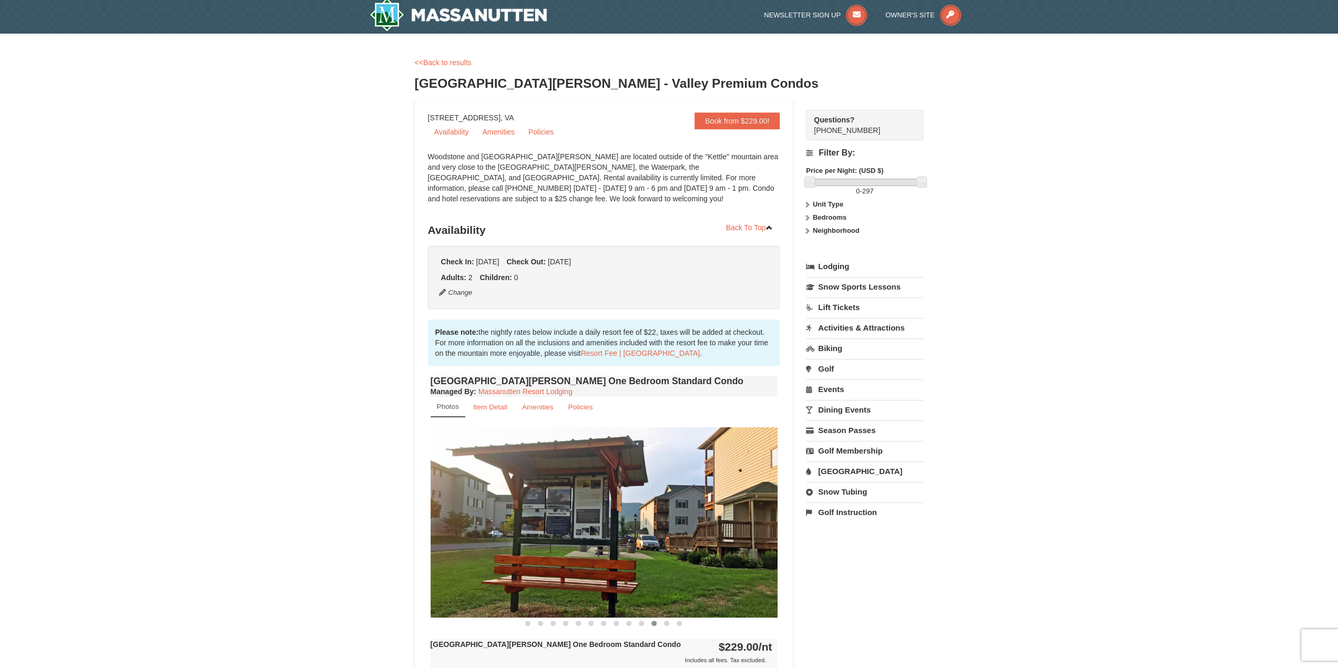
scroll to position [0, 0]
